Goal: Transaction & Acquisition: Purchase product/service

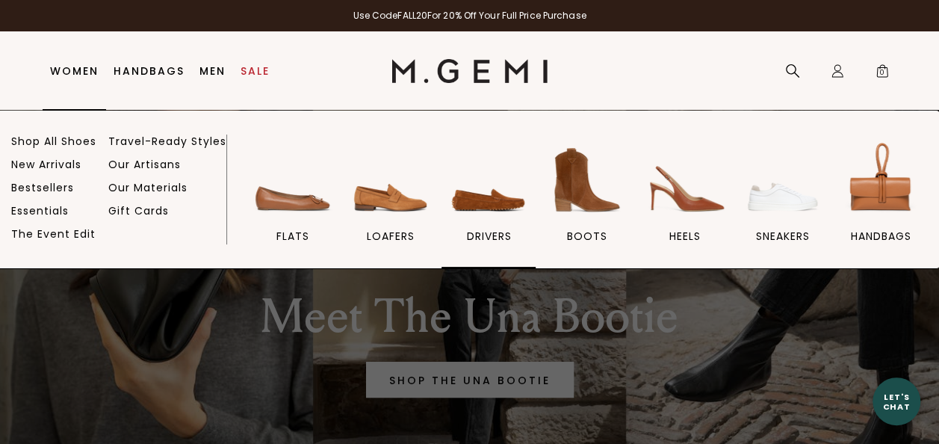
click at [487, 208] on img at bounding box center [489, 180] width 84 height 84
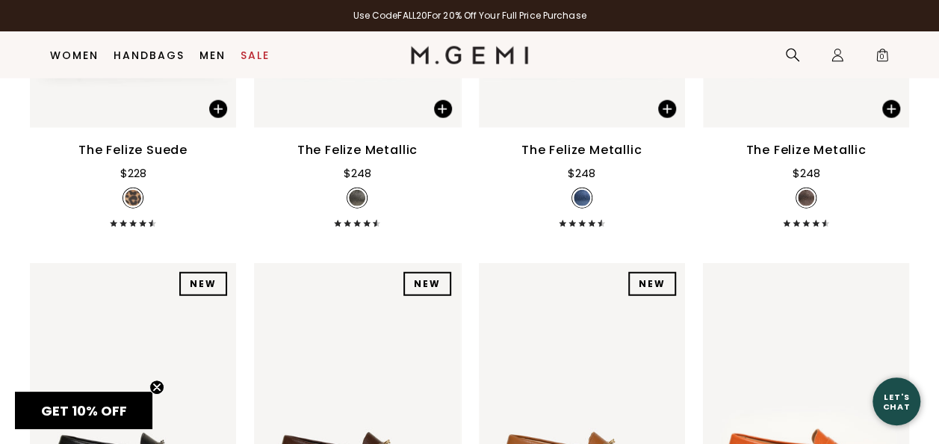
scroll to position [1778, 0]
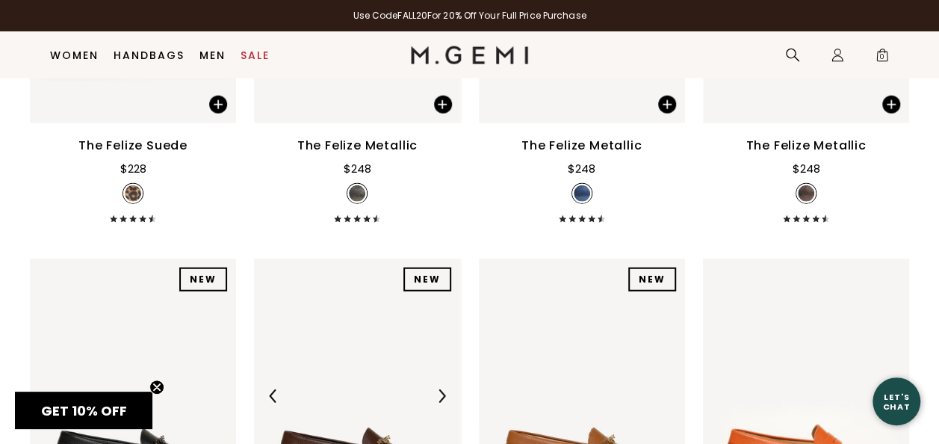
click at [441, 389] on img at bounding box center [441, 395] width 13 height 13
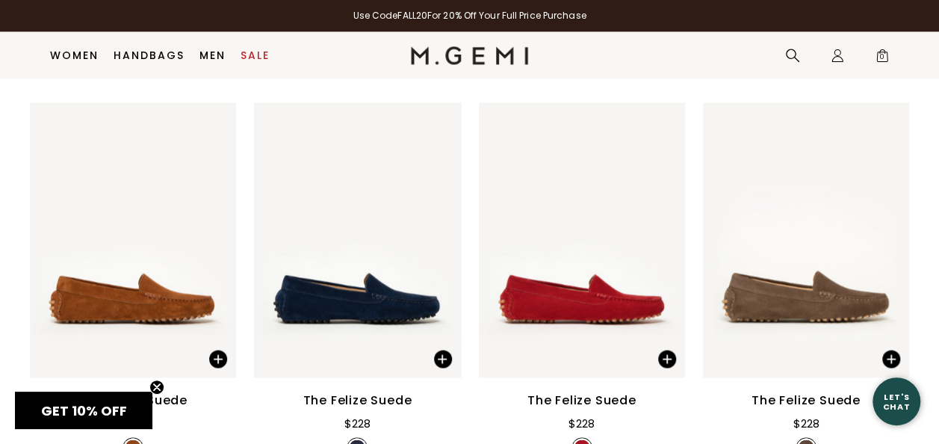
scroll to position [1104, 0]
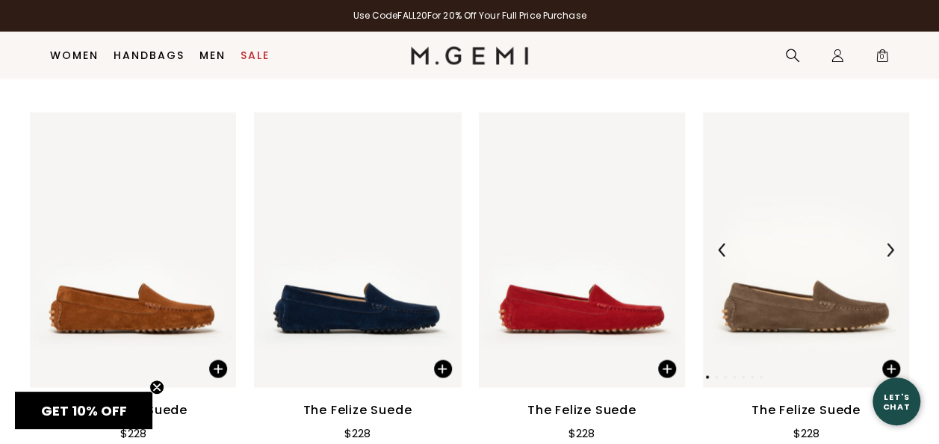
click at [883, 238] on div at bounding box center [890, 250] width 24 height 24
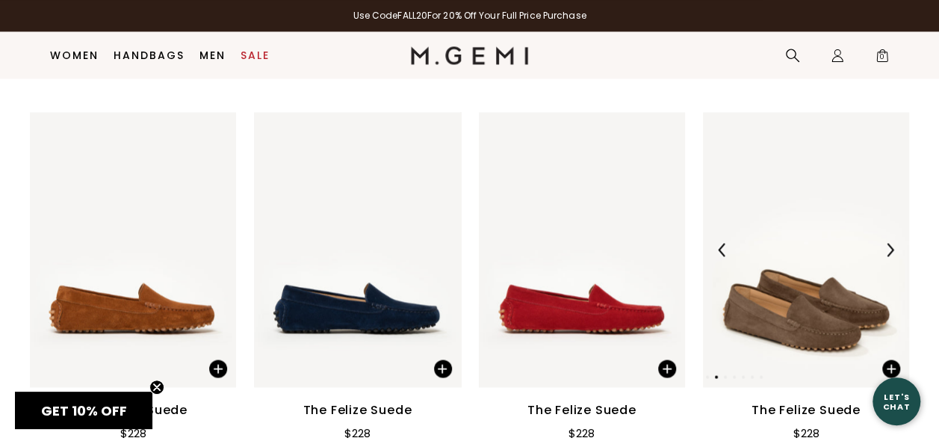
click at [883, 238] on div at bounding box center [890, 250] width 24 height 24
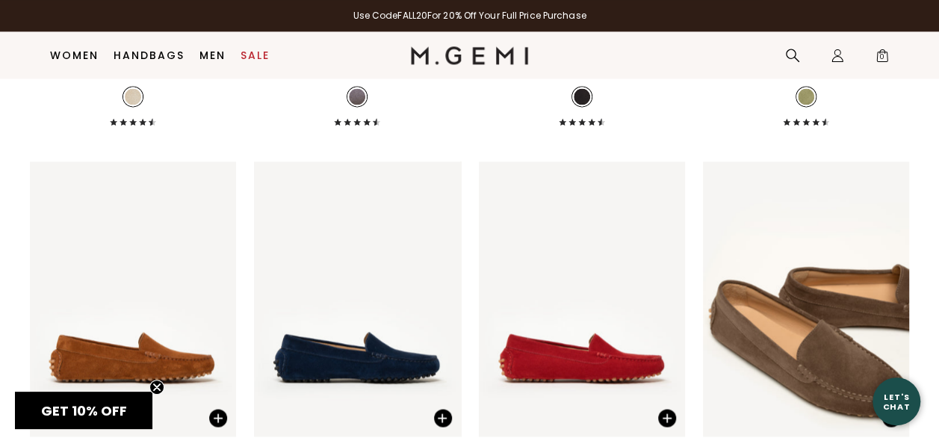
scroll to position [1091, 0]
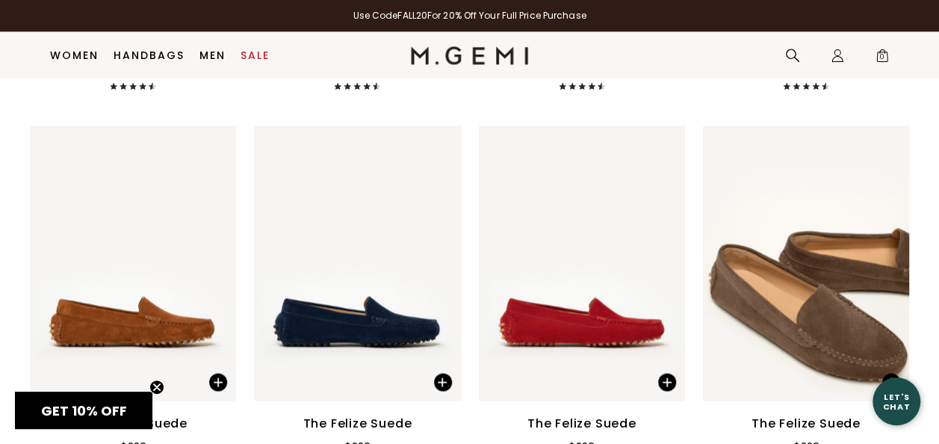
click at [855, 414] on div "The Felize Suede" at bounding box center [806, 423] width 109 height 18
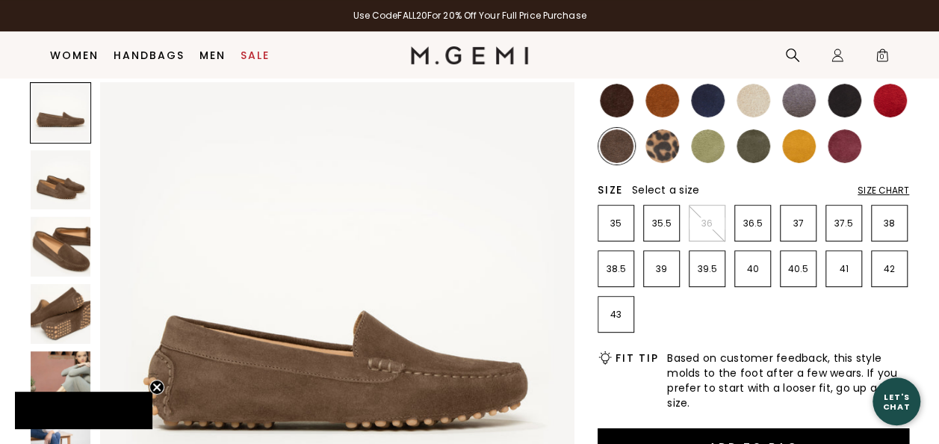
click at [894, 274] on p "42" at bounding box center [889, 269] width 35 height 12
click at [897, 99] on img at bounding box center [890, 101] width 34 height 34
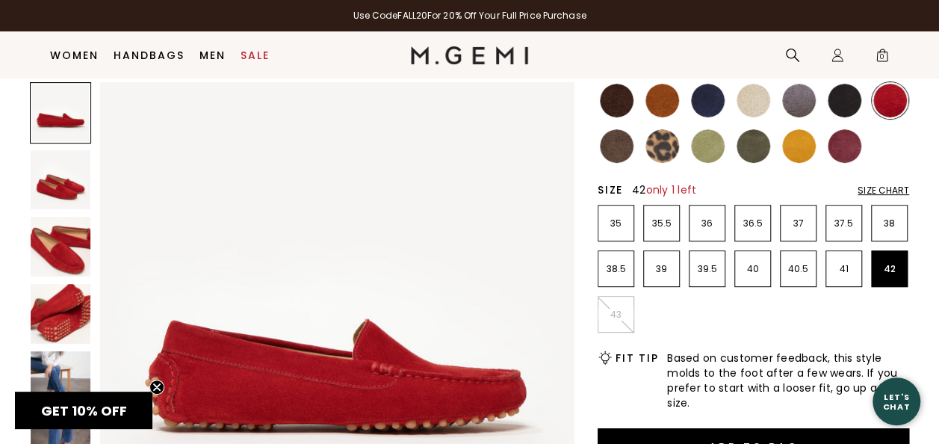
click at [610, 101] on img at bounding box center [617, 101] width 34 height 34
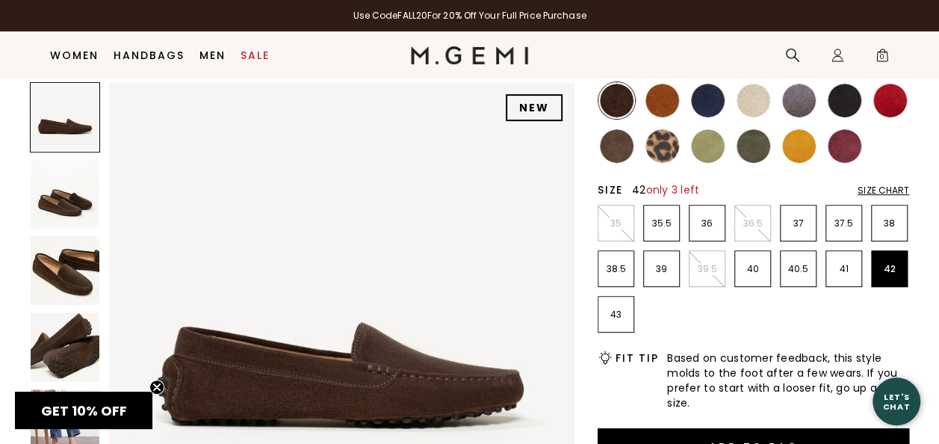
click at [716, 102] on img at bounding box center [708, 101] width 34 height 34
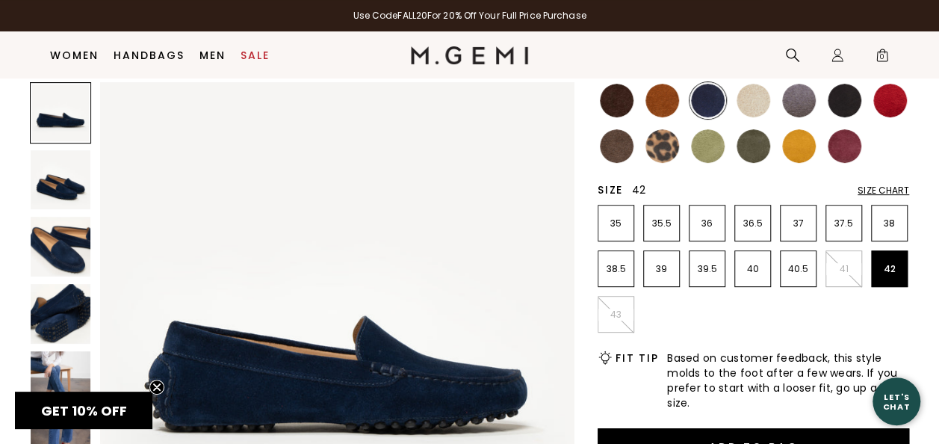
click at [799, 100] on img at bounding box center [799, 101] width 34 height 34
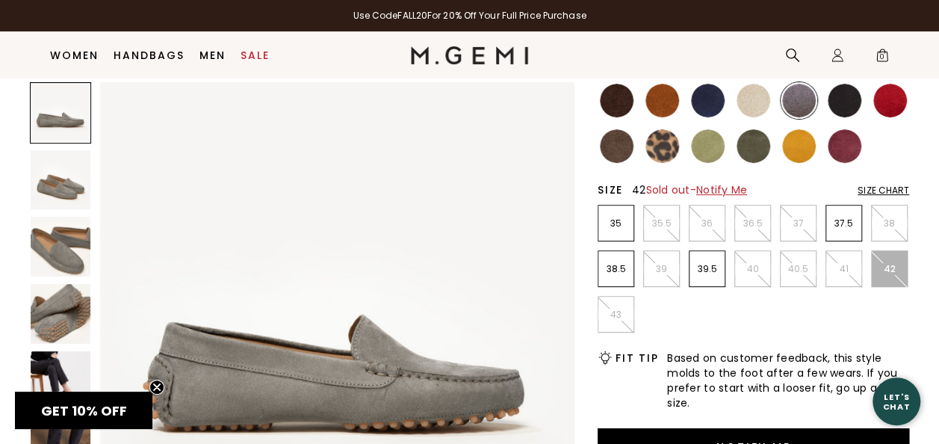
click at [848, 102] on img at bounding box center [845, 101] width 34 height 34
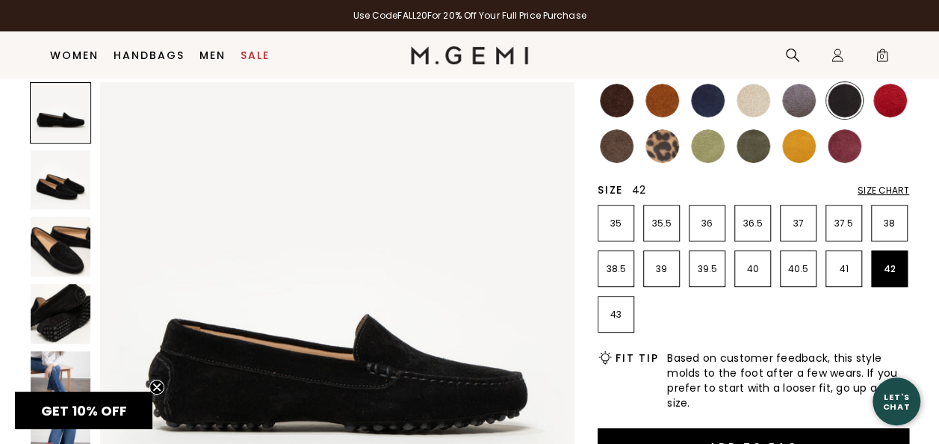
click at [896, 102] on img at bounding box center [890, 101] width 34 height 34
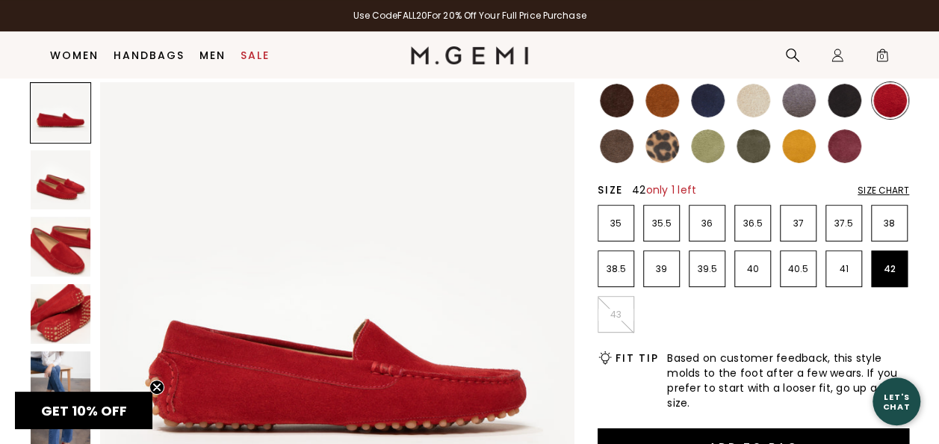
click at [619, 149] on img at bounding box center [617, 146] width 34 height 34
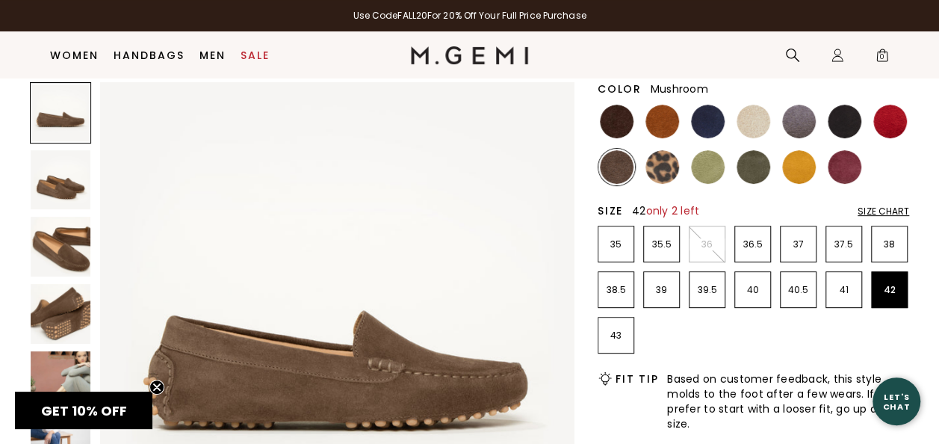
scroll to position [190, 0]
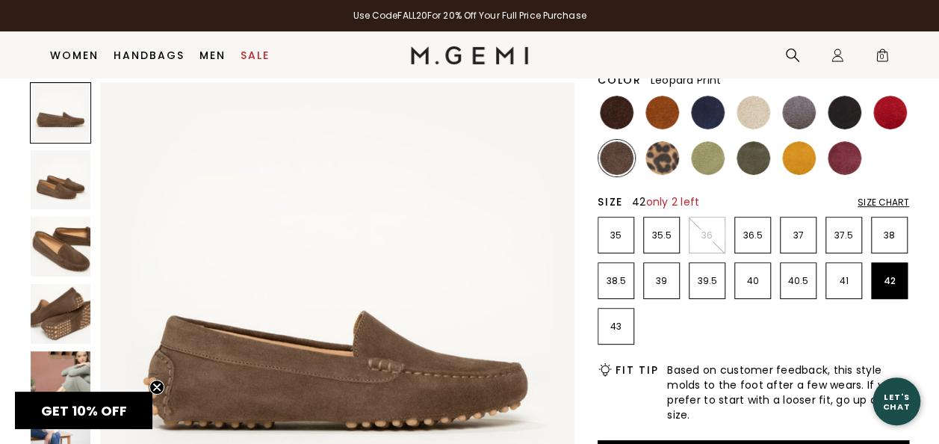
click at [661, 161] on img at bounding box center [662, 158] width 34 height 34
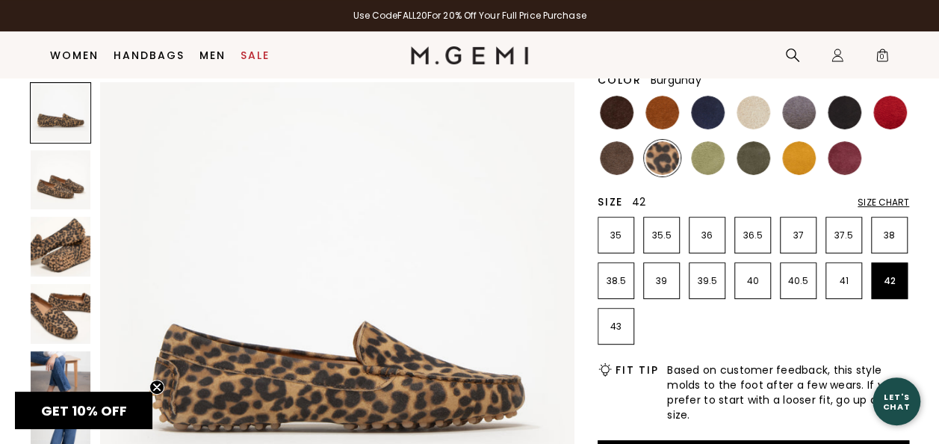
click at [853, 165] on img at bounding box center [845, 158] width 34 height 34
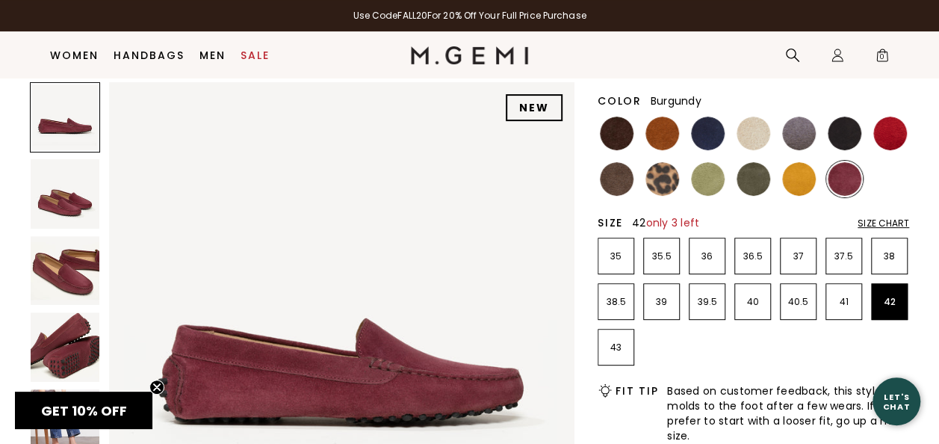
scroll to position [181, 0]
